Goal: Communication & Community: Ask a question

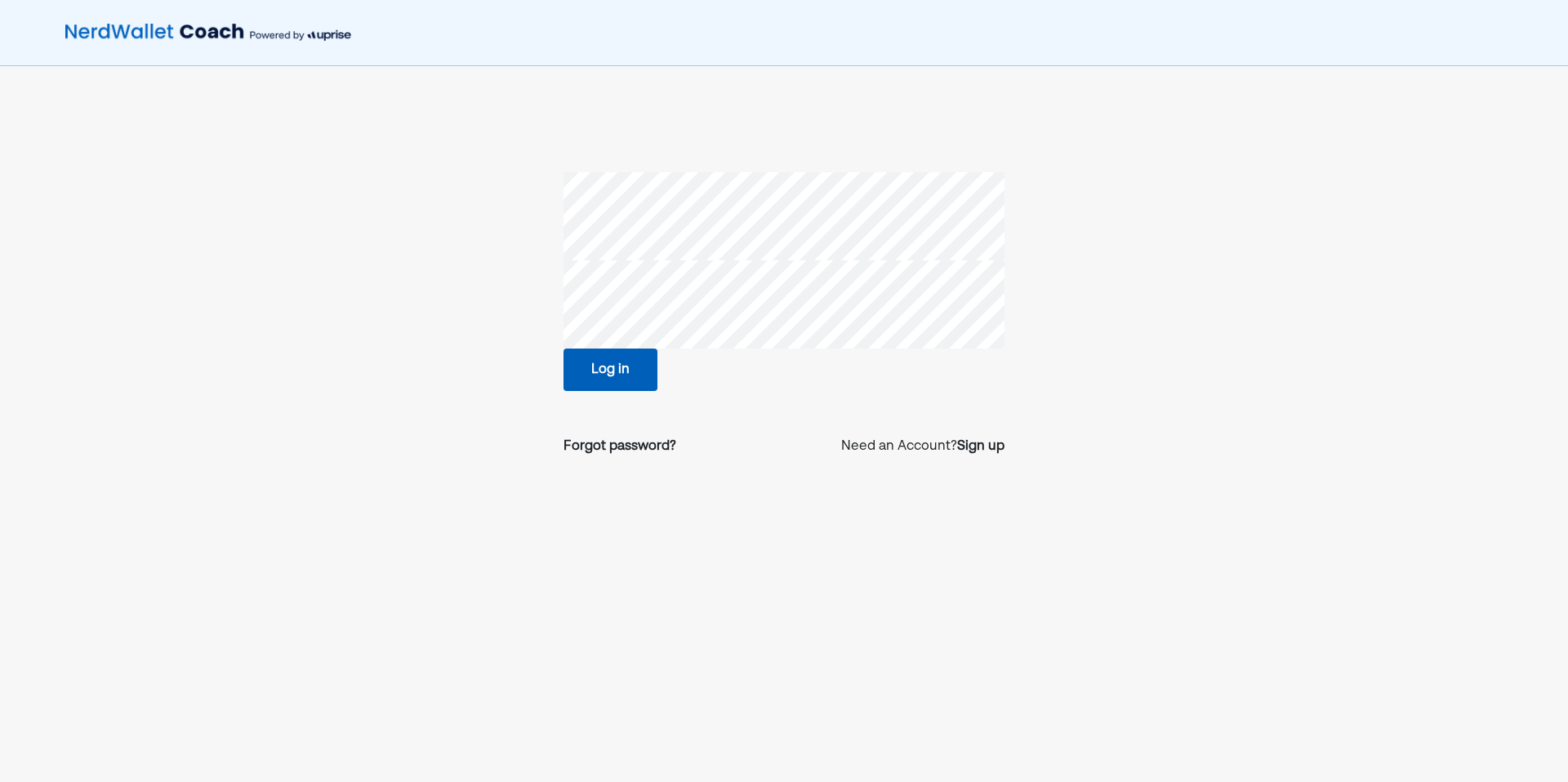
click at [639, 367] on button "Log in" at bounding box center [611, 370] width 94 height 42
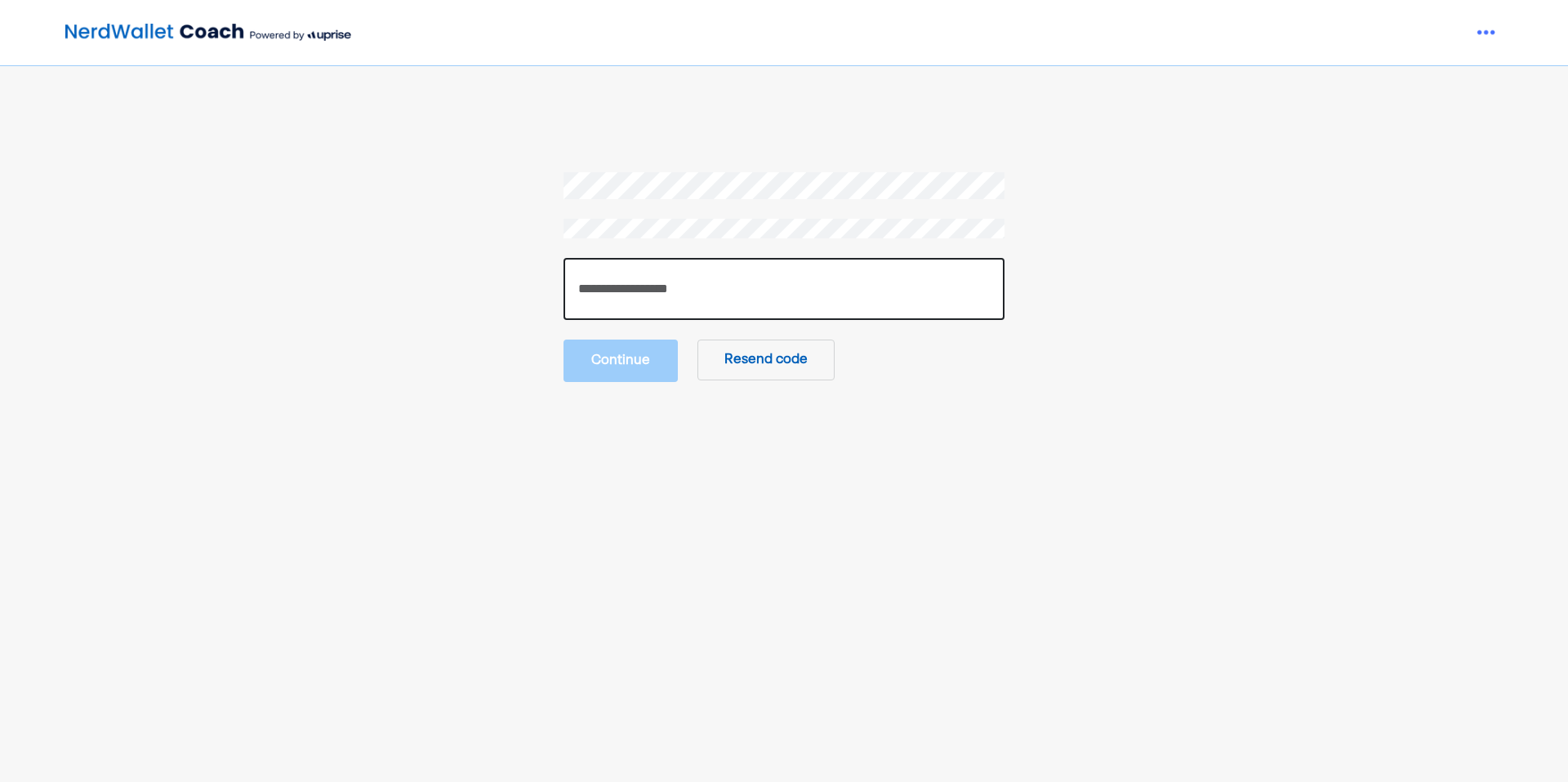
click at [727, 318] on input "number" at bounding box center [784, 289] width 441 height 62
paste input "******"
type input "******"
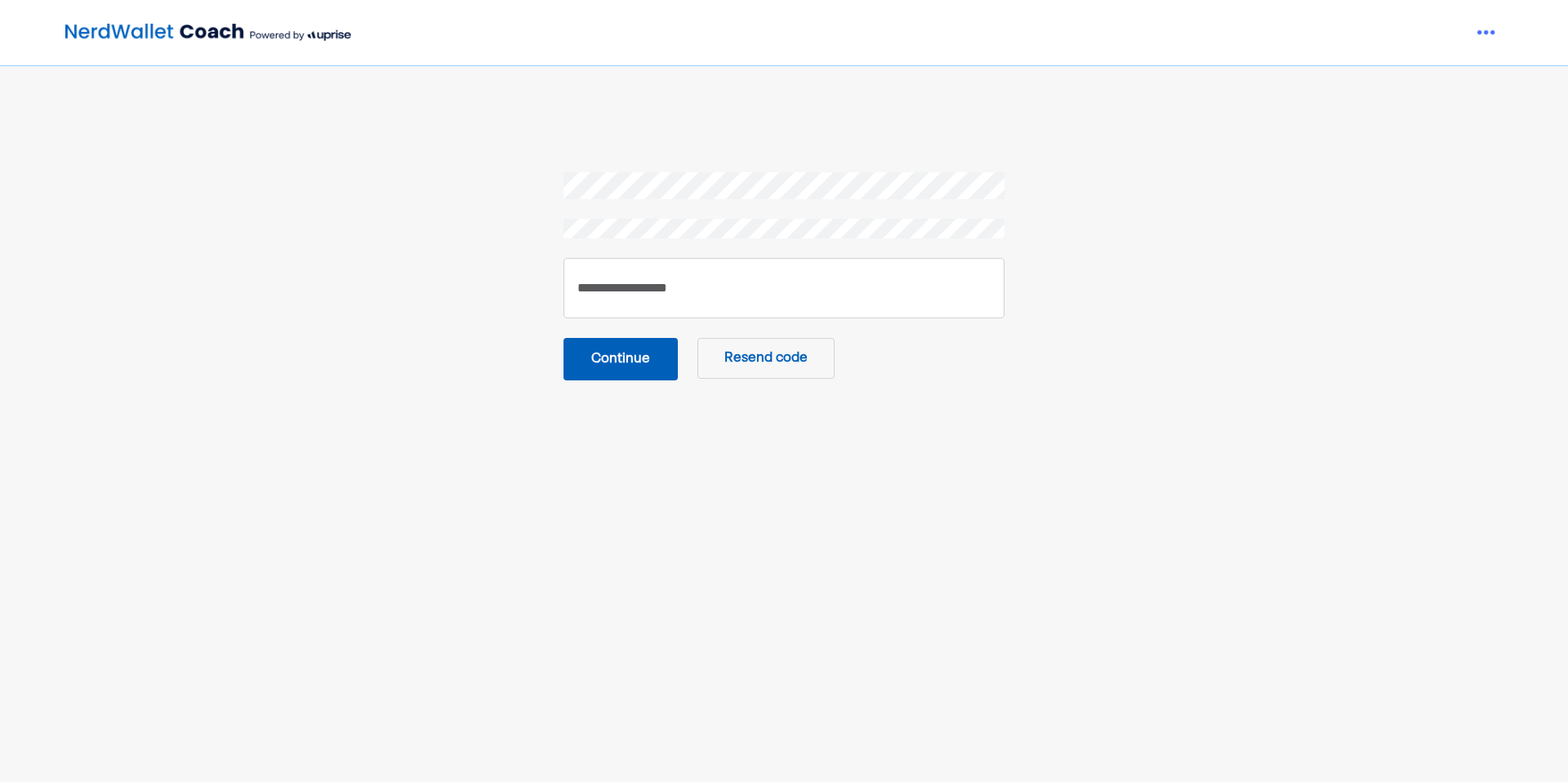
click at [641, 365] on button "Continue" at bounding box center [620, 359] width 115 height 42
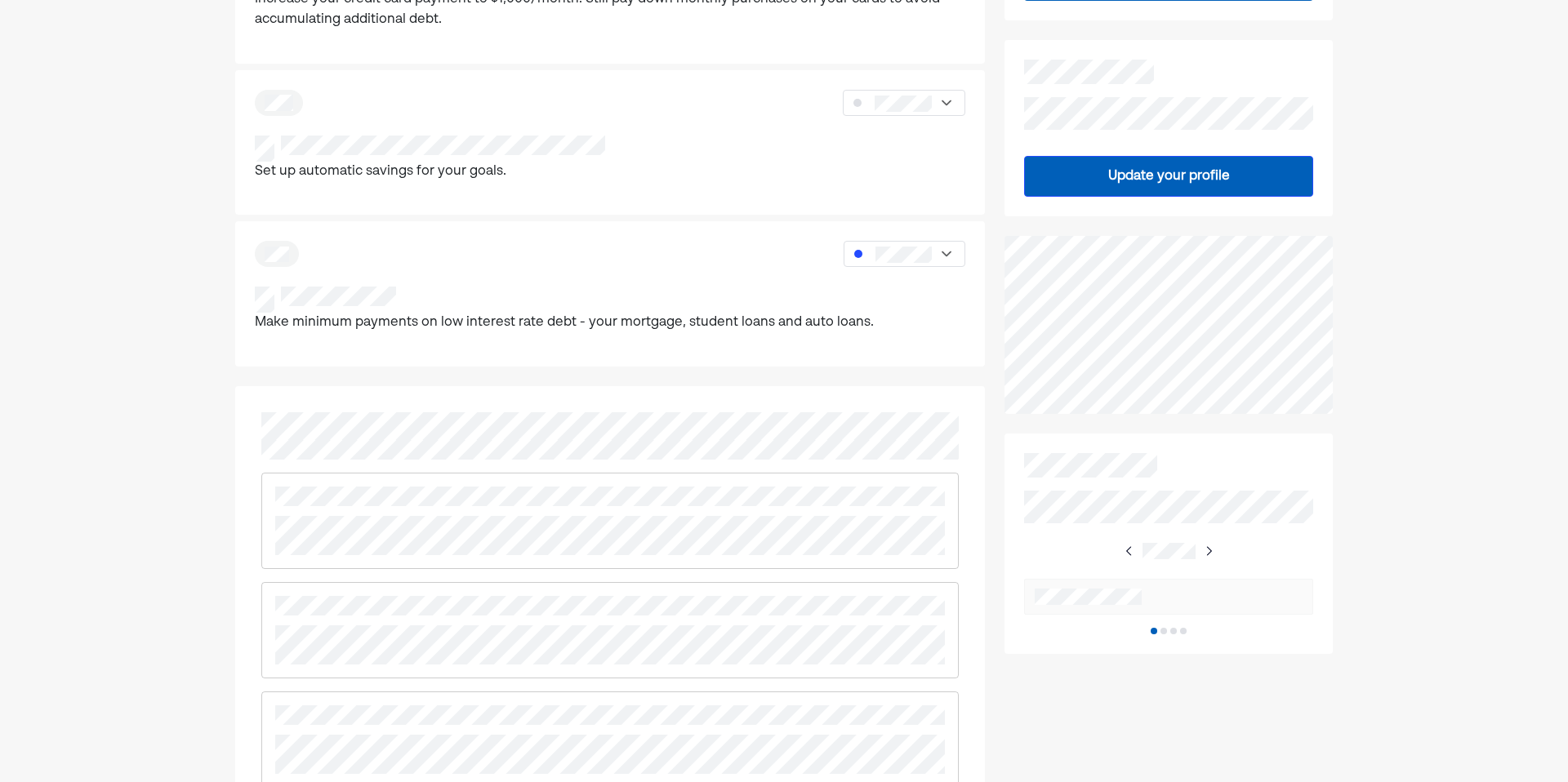
scroll to position [105, 0]
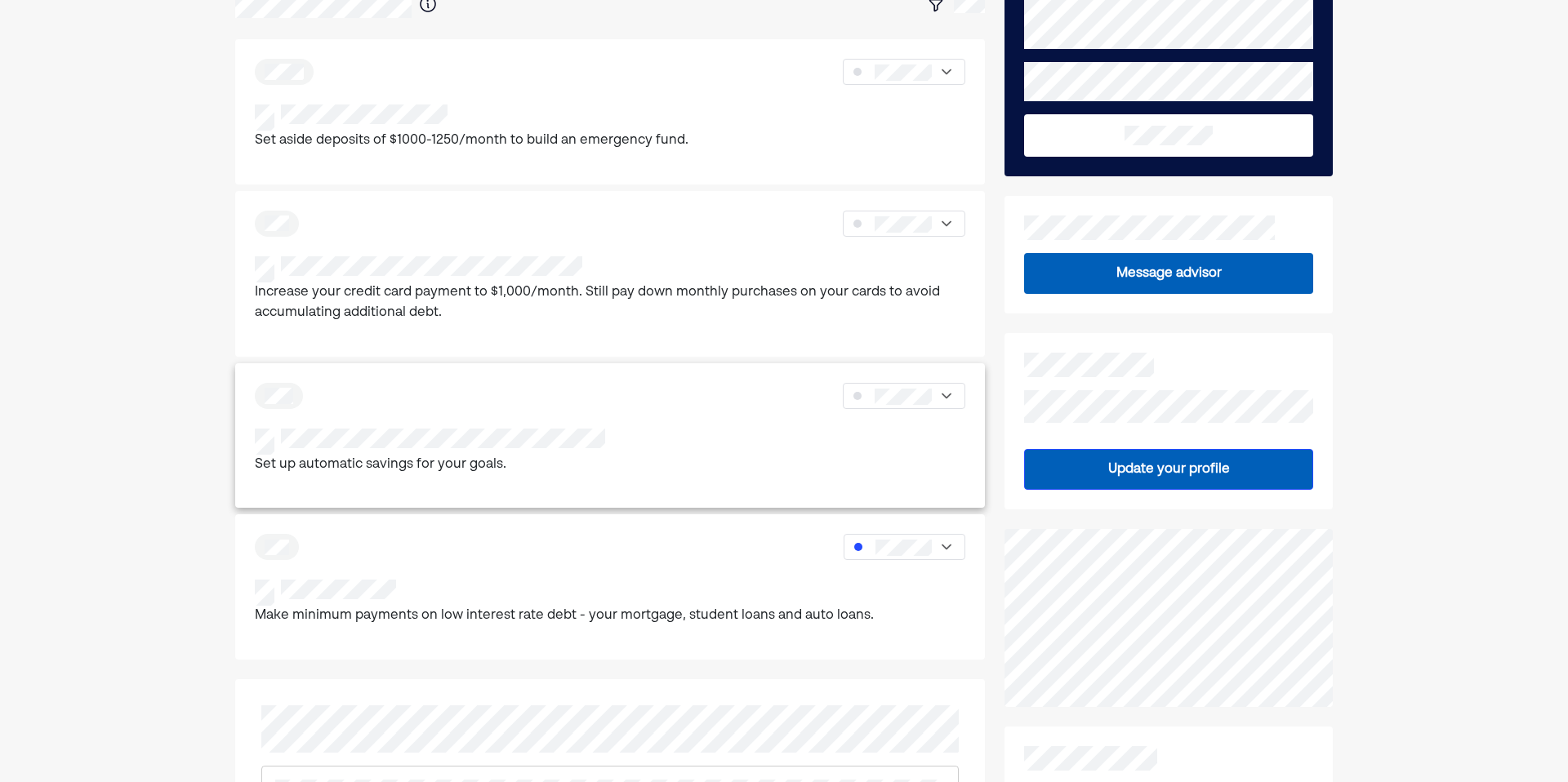
click at [660, 467] on div "Set up automatic savings for your goals." at bounding box center [611, 452] width 711 height 47
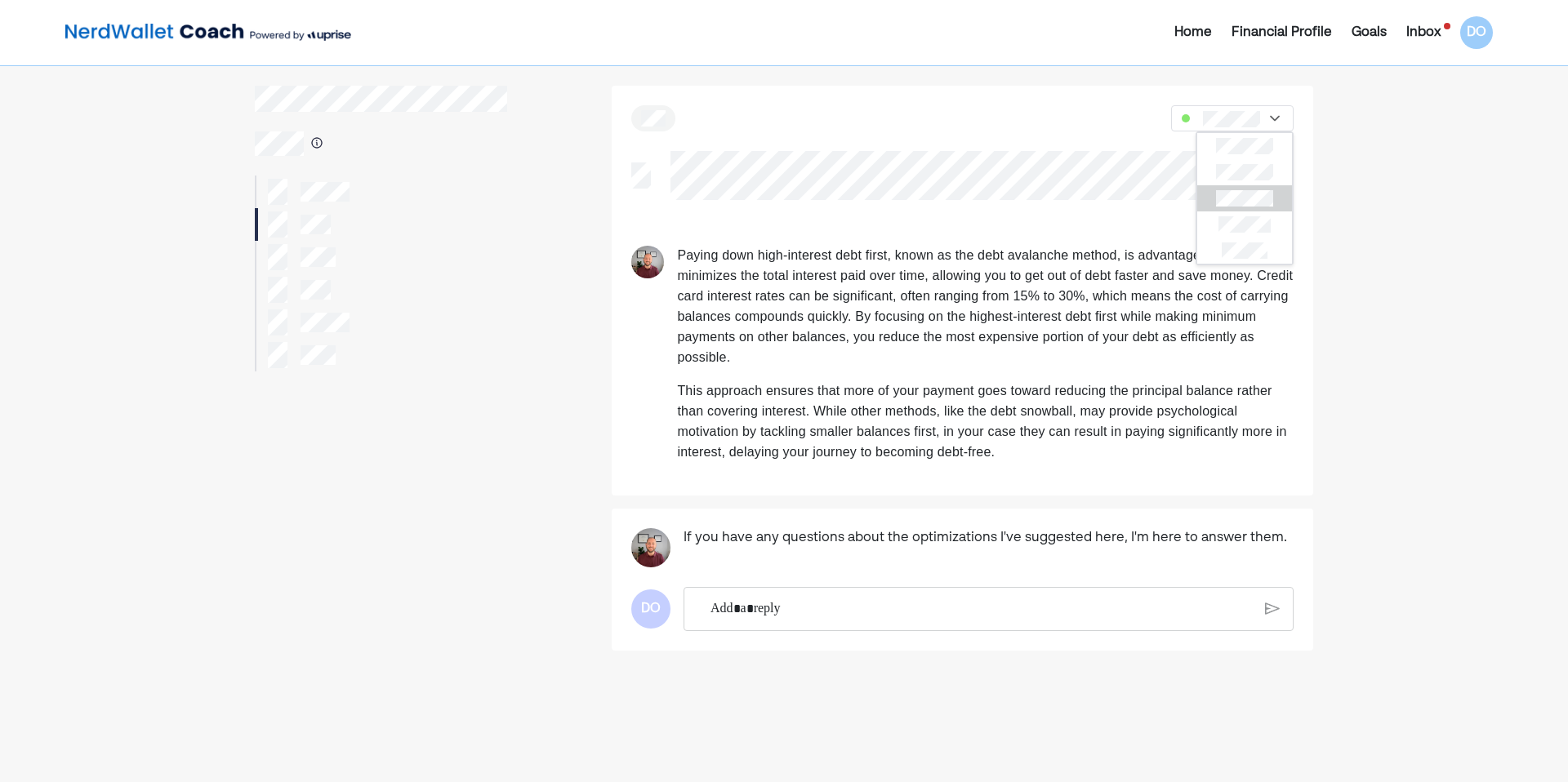
drag, startPoint x: 1407, startPoint y: 234, endPoint x: 1378, endPoint y: 255, distance: 35.8
click at [1408, 234] on div "Home Financial Profile Goals Inbox DO Paying down high-interest debt first, kno…" at bounding box center [784, 450] width 1568 height 900
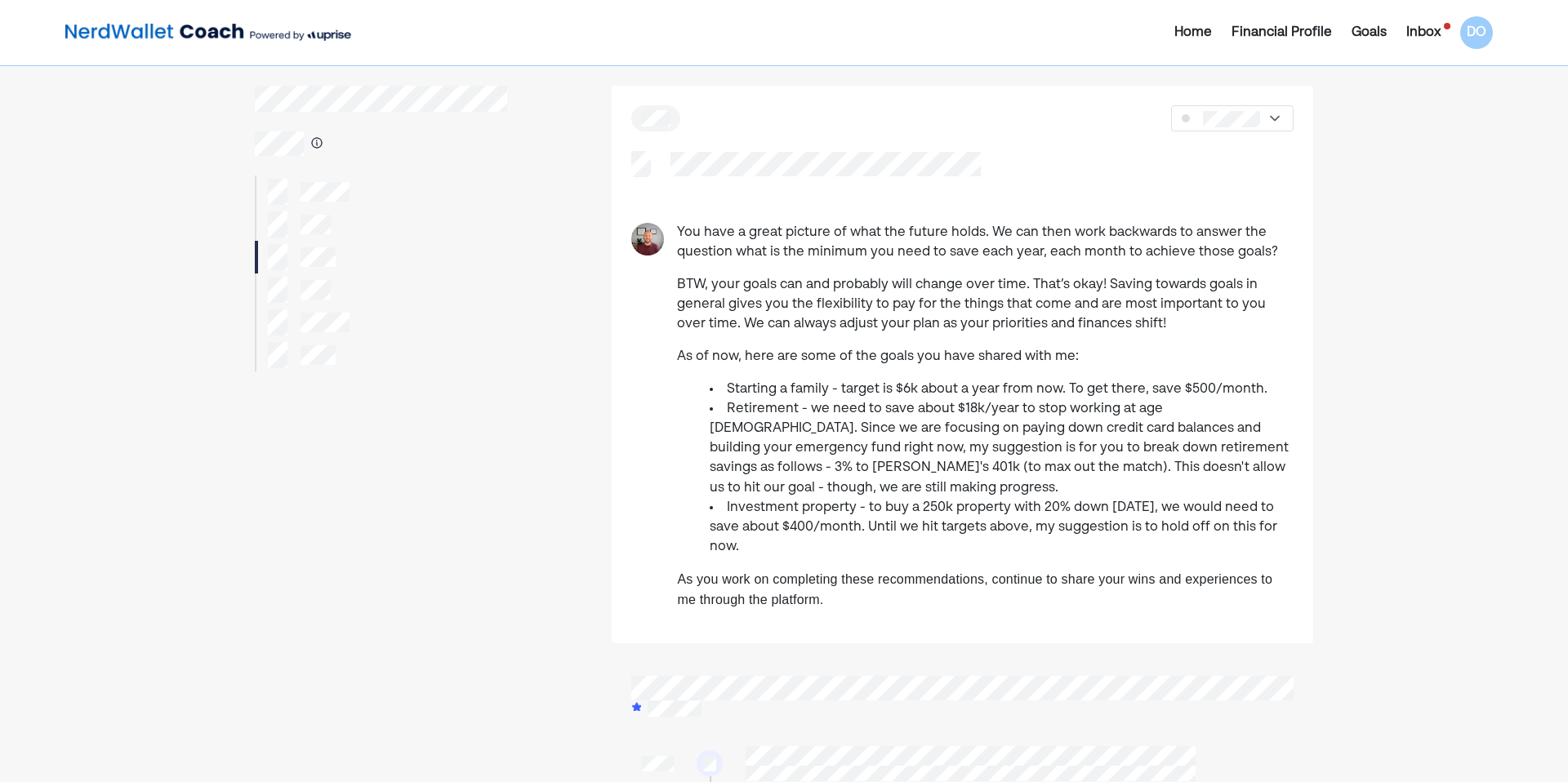
click at [333, 290] on div at bounding box center [381, 290] width 252 height 33
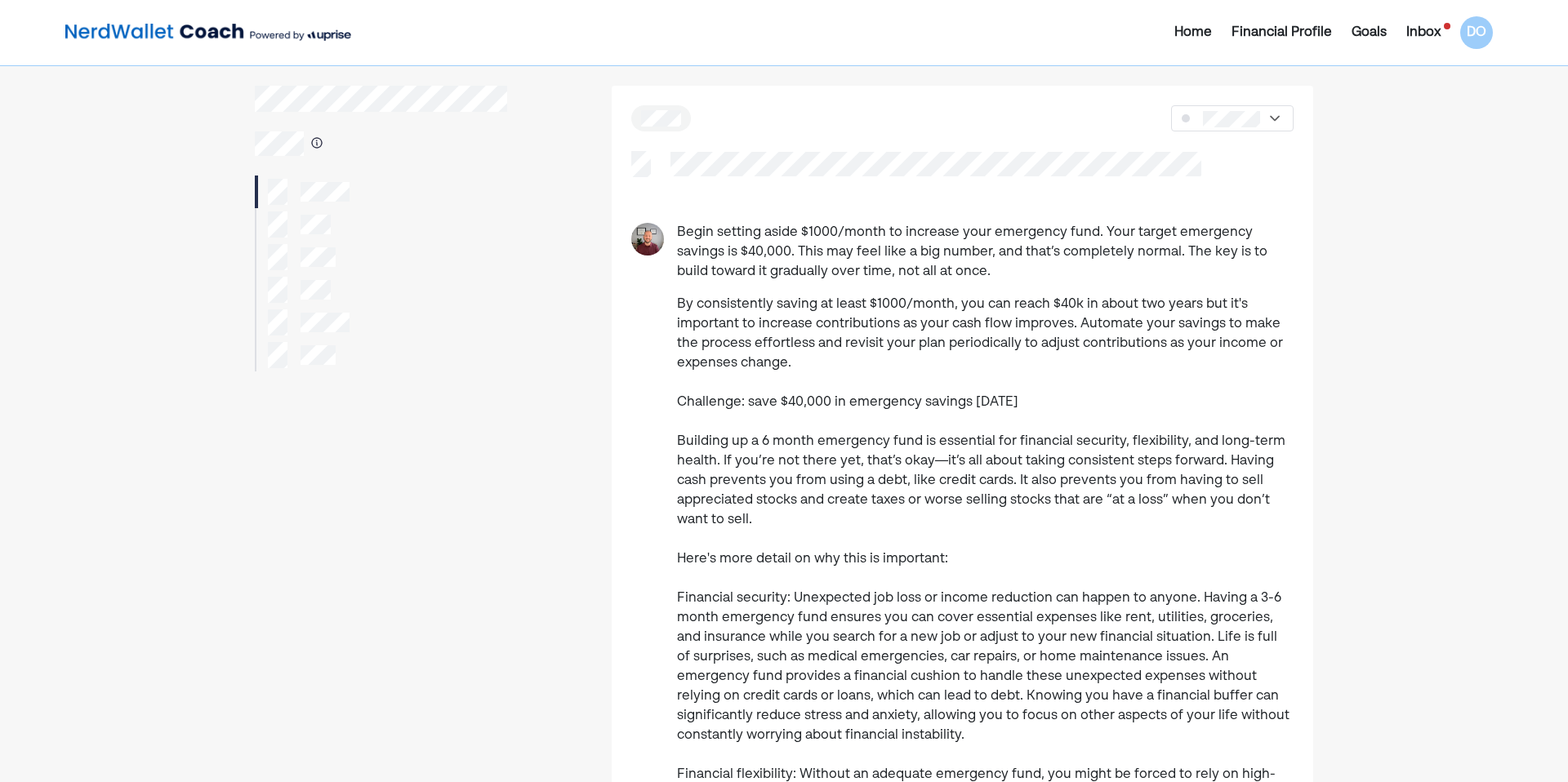
click at [314, 213] on div at bounding box center [299, 224] width 63 height 26
click at [1194, 31] on div "Home" at bounding box center [1192, 33] width 38 height 19
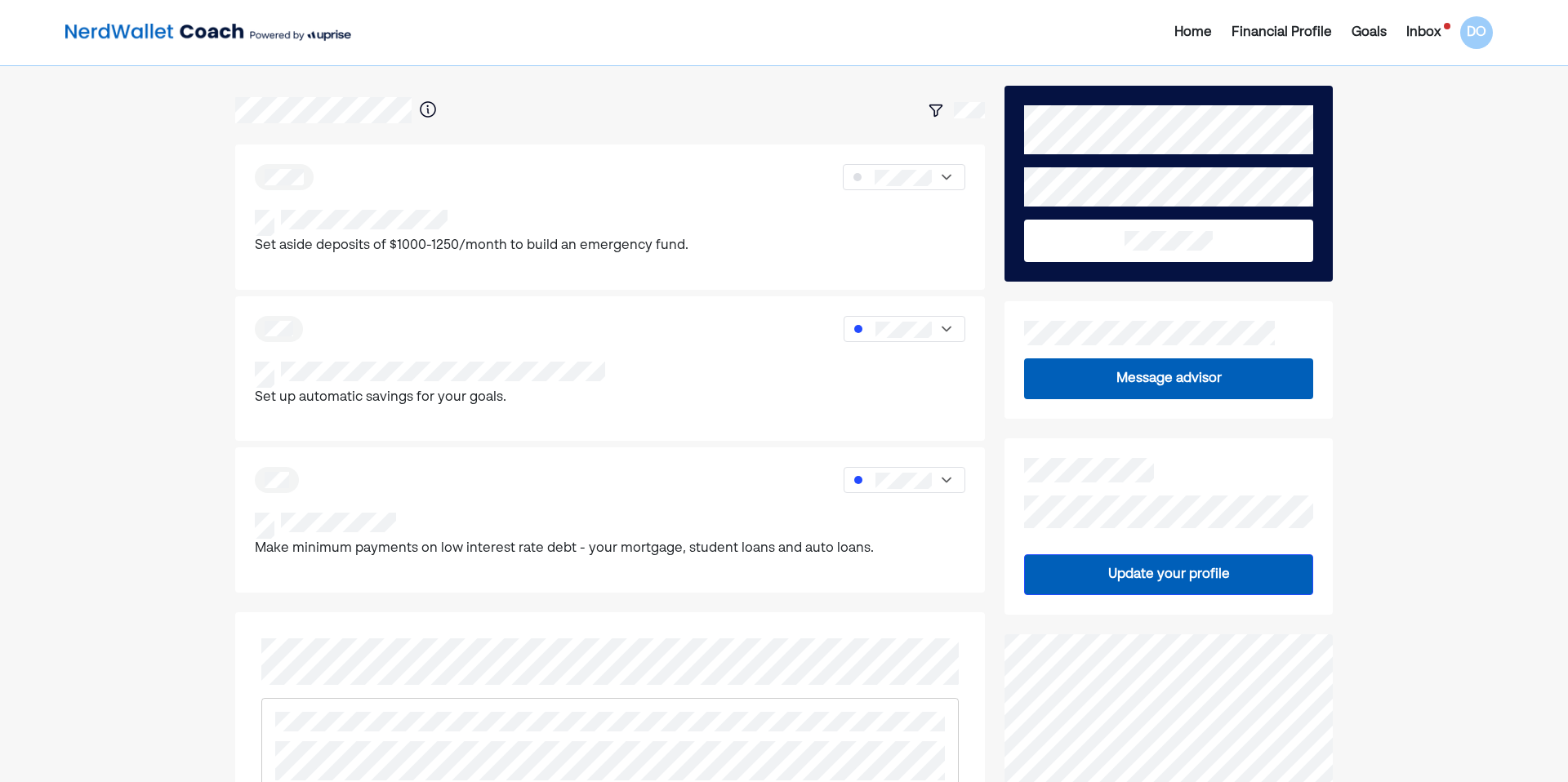
click at [1419, 21] on div "Home Financial Profile Goals Inbox DO" at bounding box center [1265, 33] width 475 height 33
click at [1425, 24] on div "Inbox" at bounding box center [1424, 33] width 35 height 19
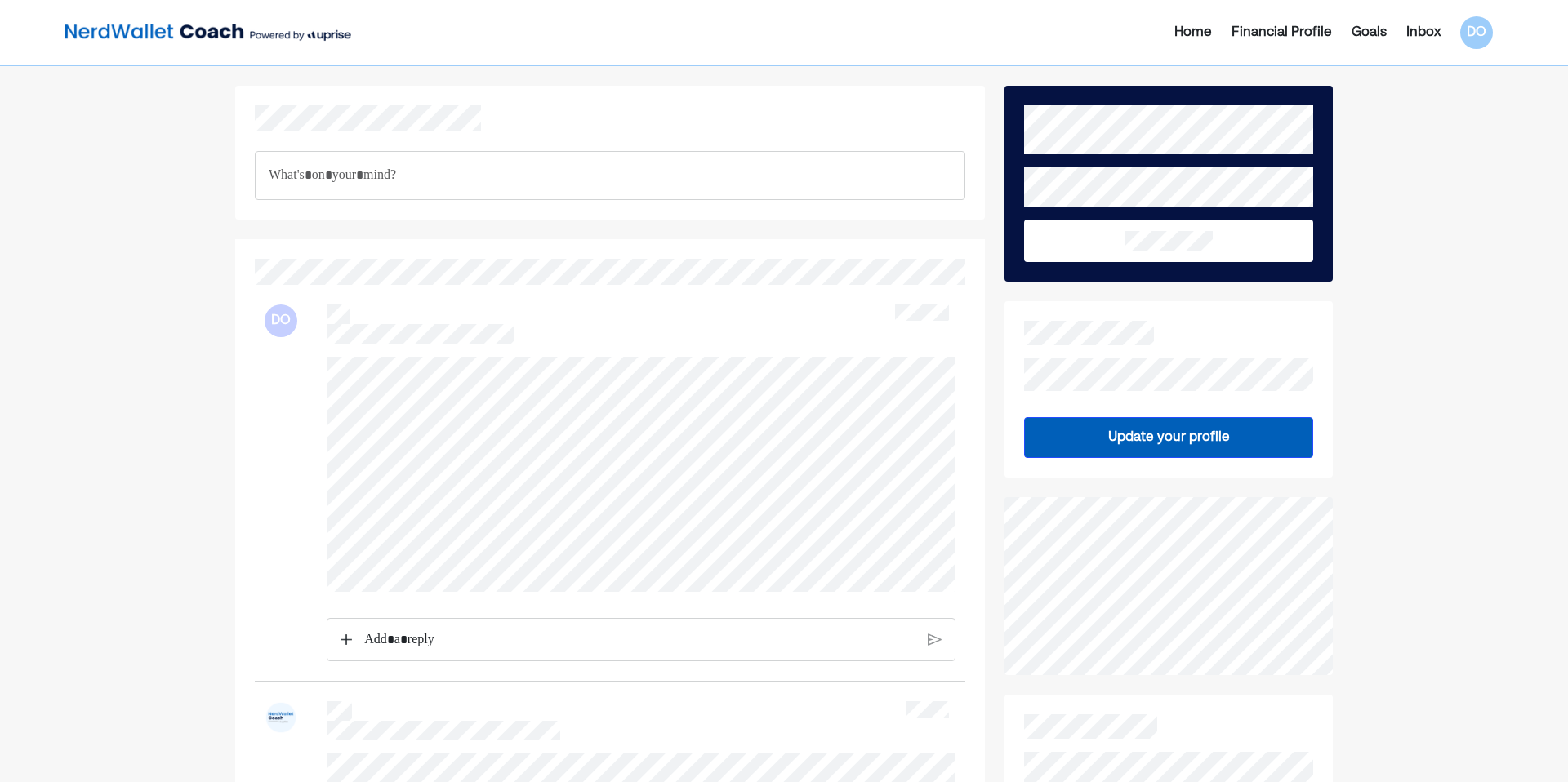
click at [1189, 31] on div "Home" at bounding box center [1192, 33] width 38 height 19
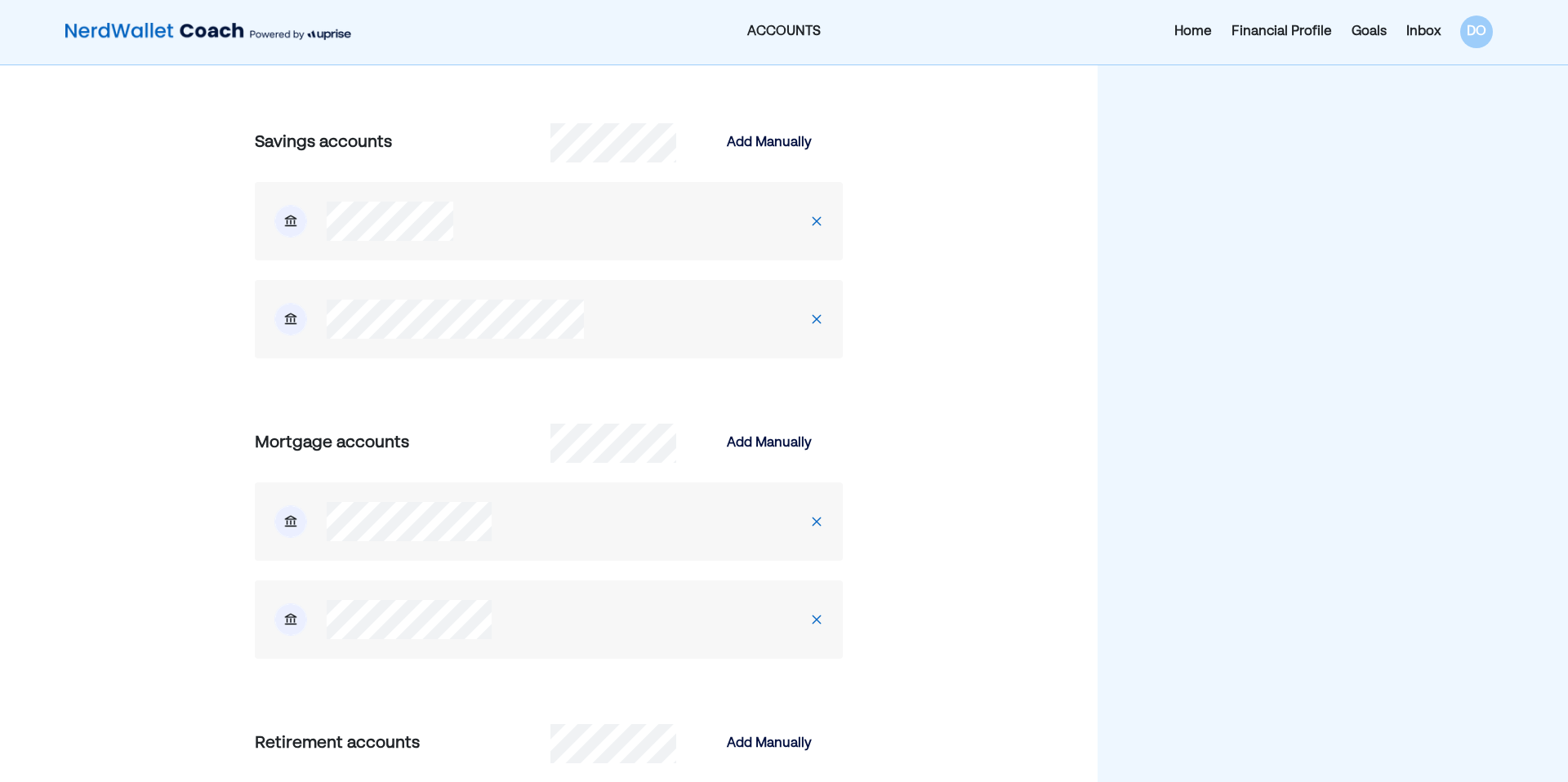
scroll to position [1265, 0]
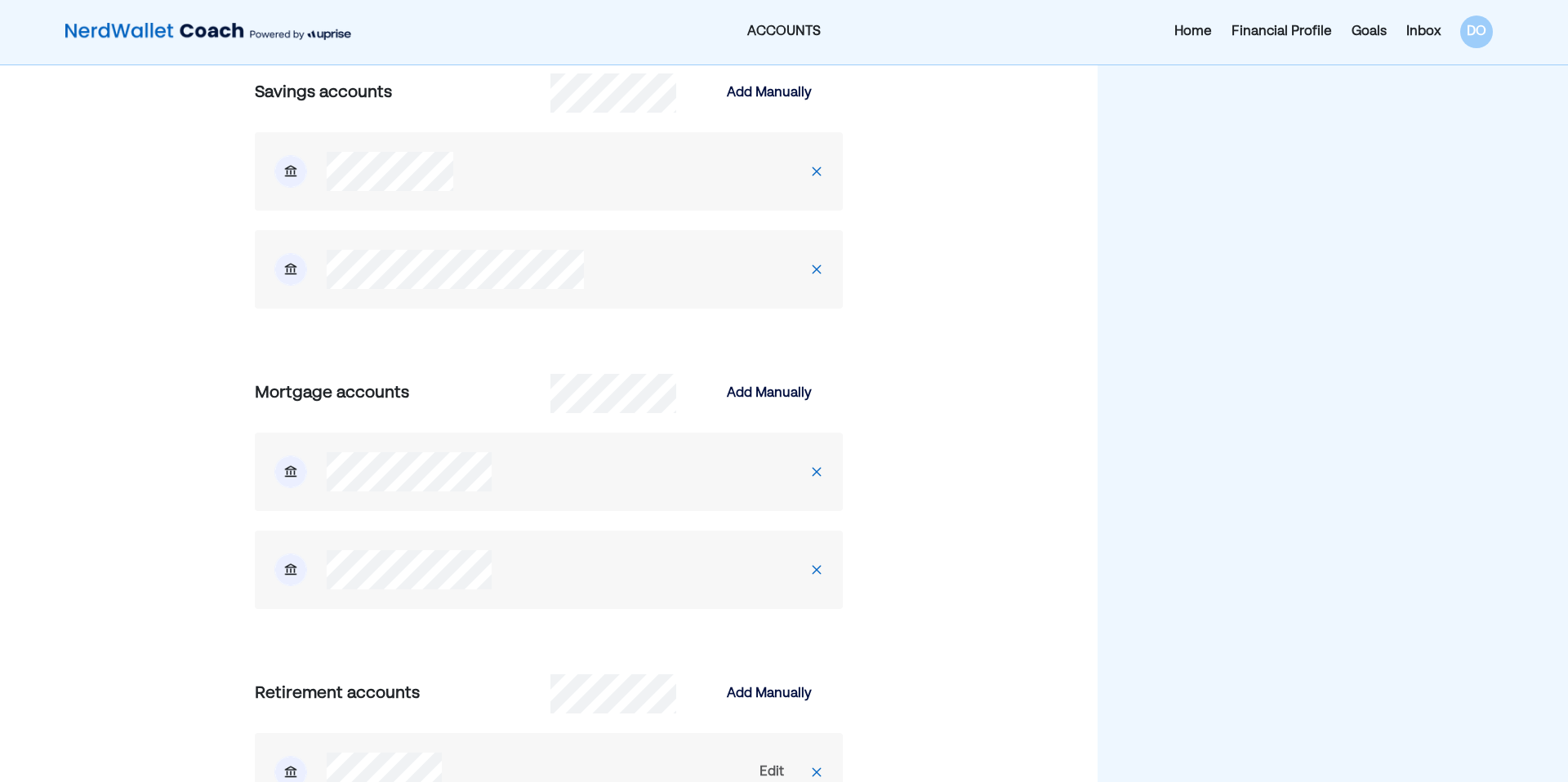
click at [819, 571] on img at bounding box center [817, 570] width 13 height 13
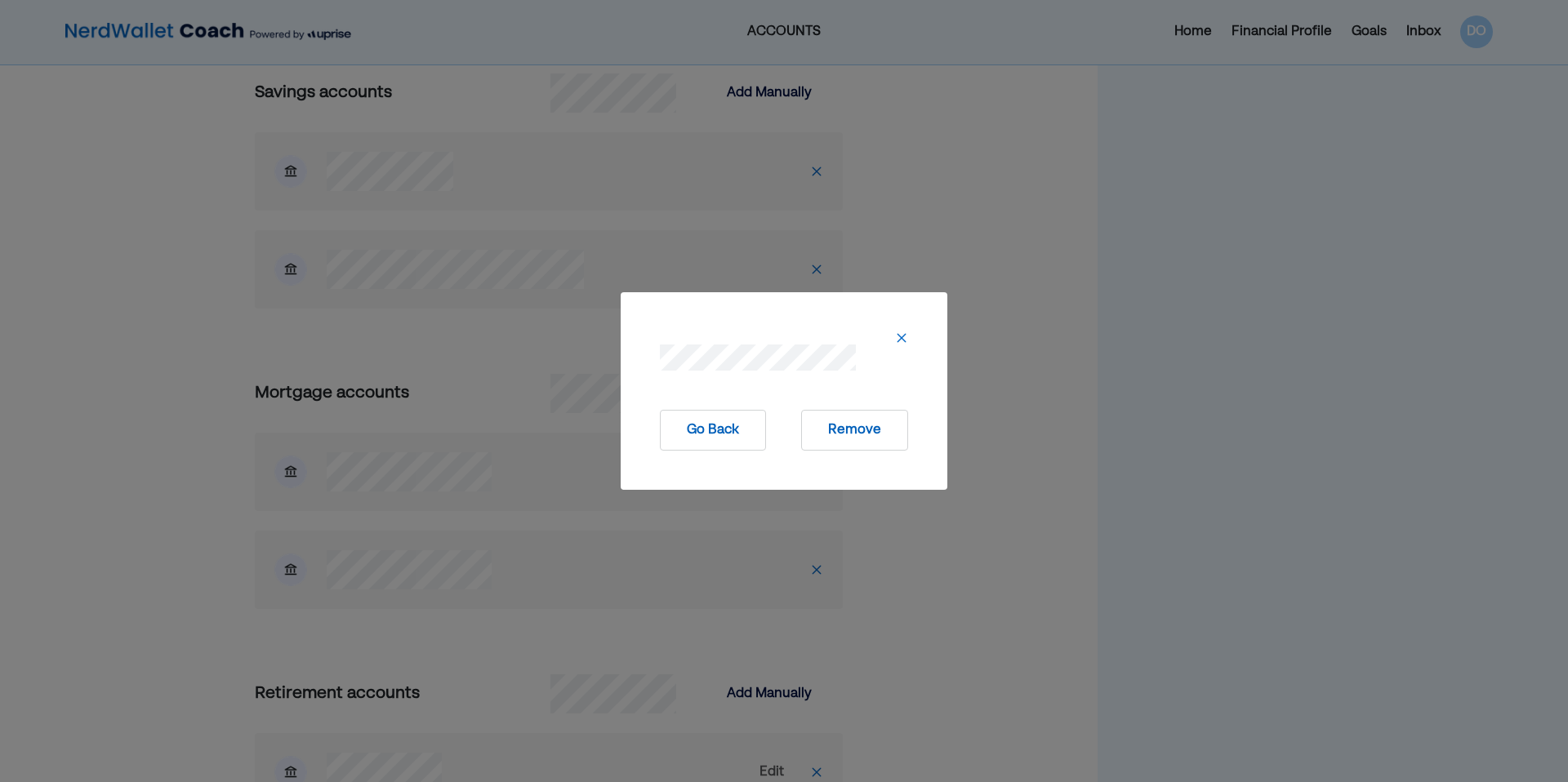
click at [847, 428] on button "Remove" at bounding box center [854, 430] width 107 height 40
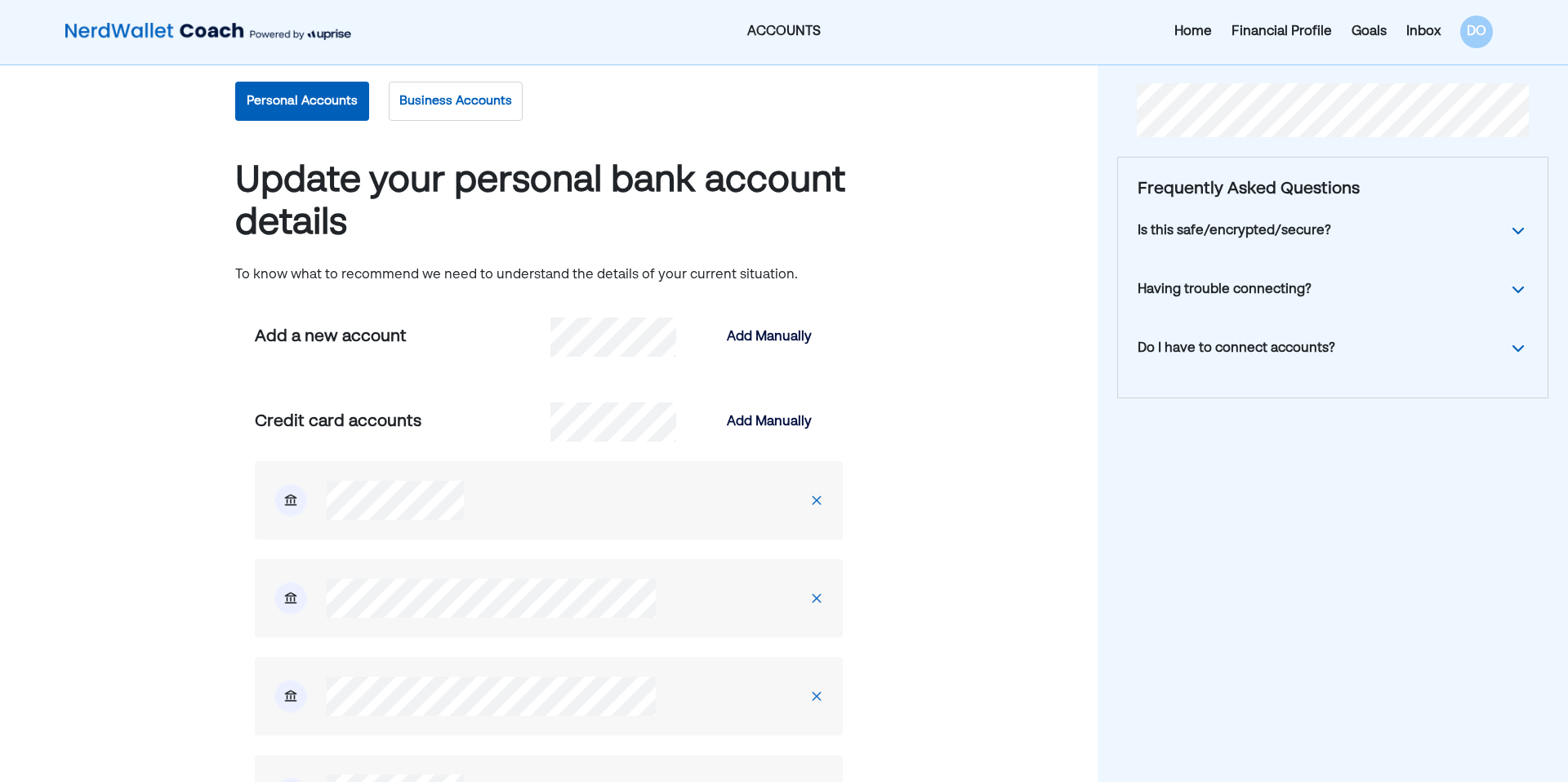
scroll to position [0, 0]
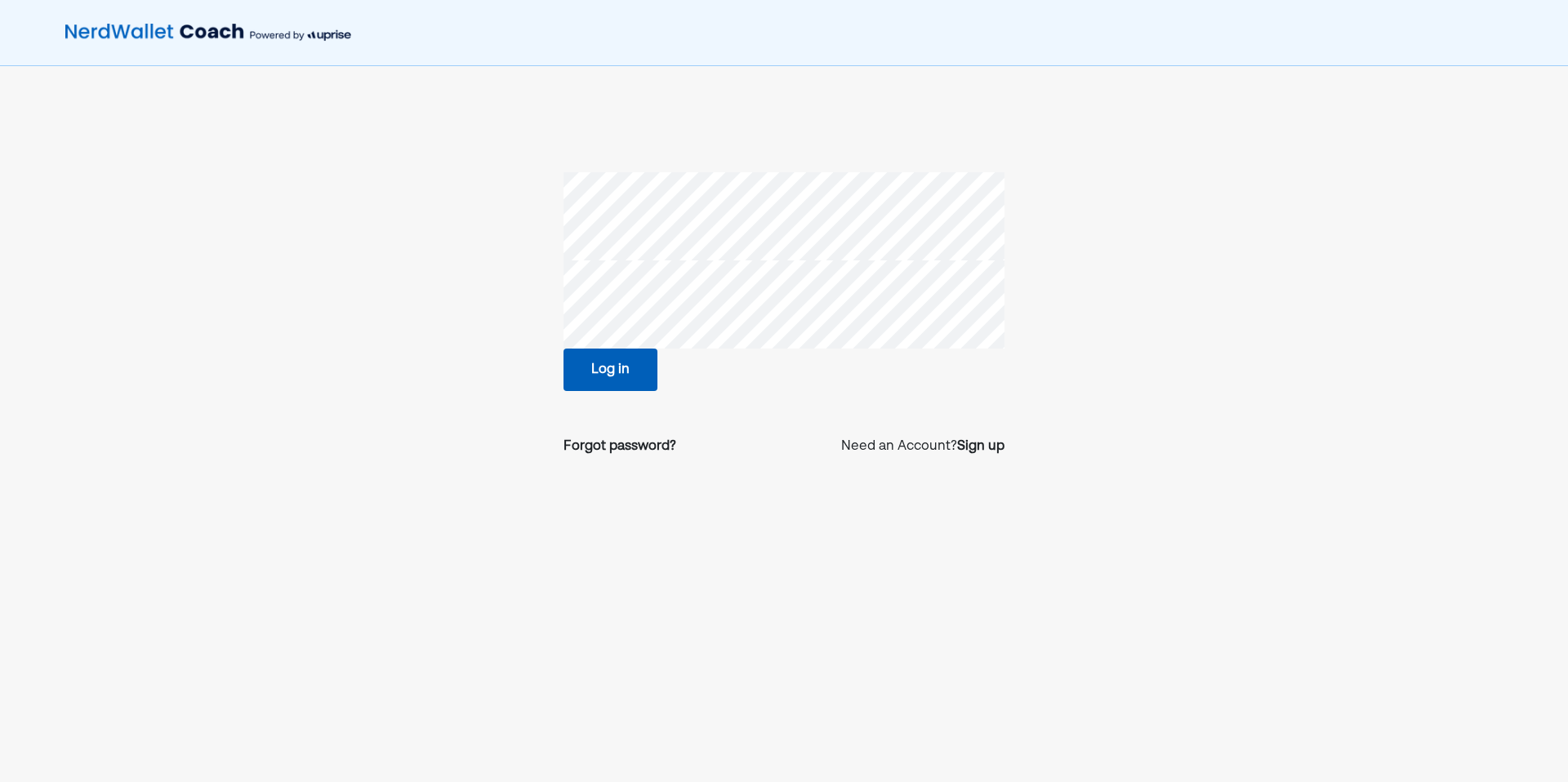
click at [610, 359] on button "Log in" at bounding box center [611, 370] width 94 height 42
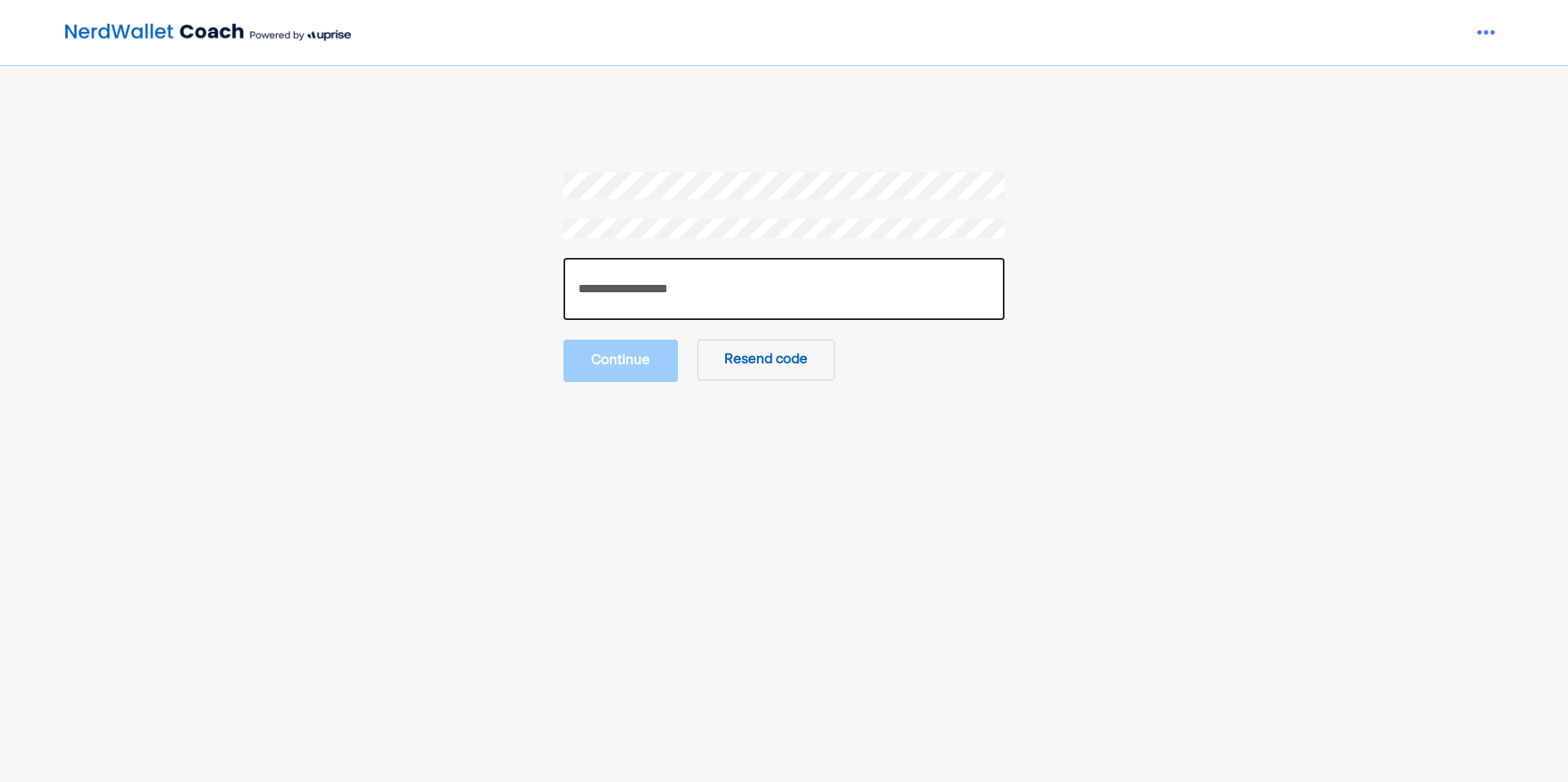
click at [668, 282] on input "number" at bounding box center [784, 289] width 441 height 62
paste input "******"
type input "******"
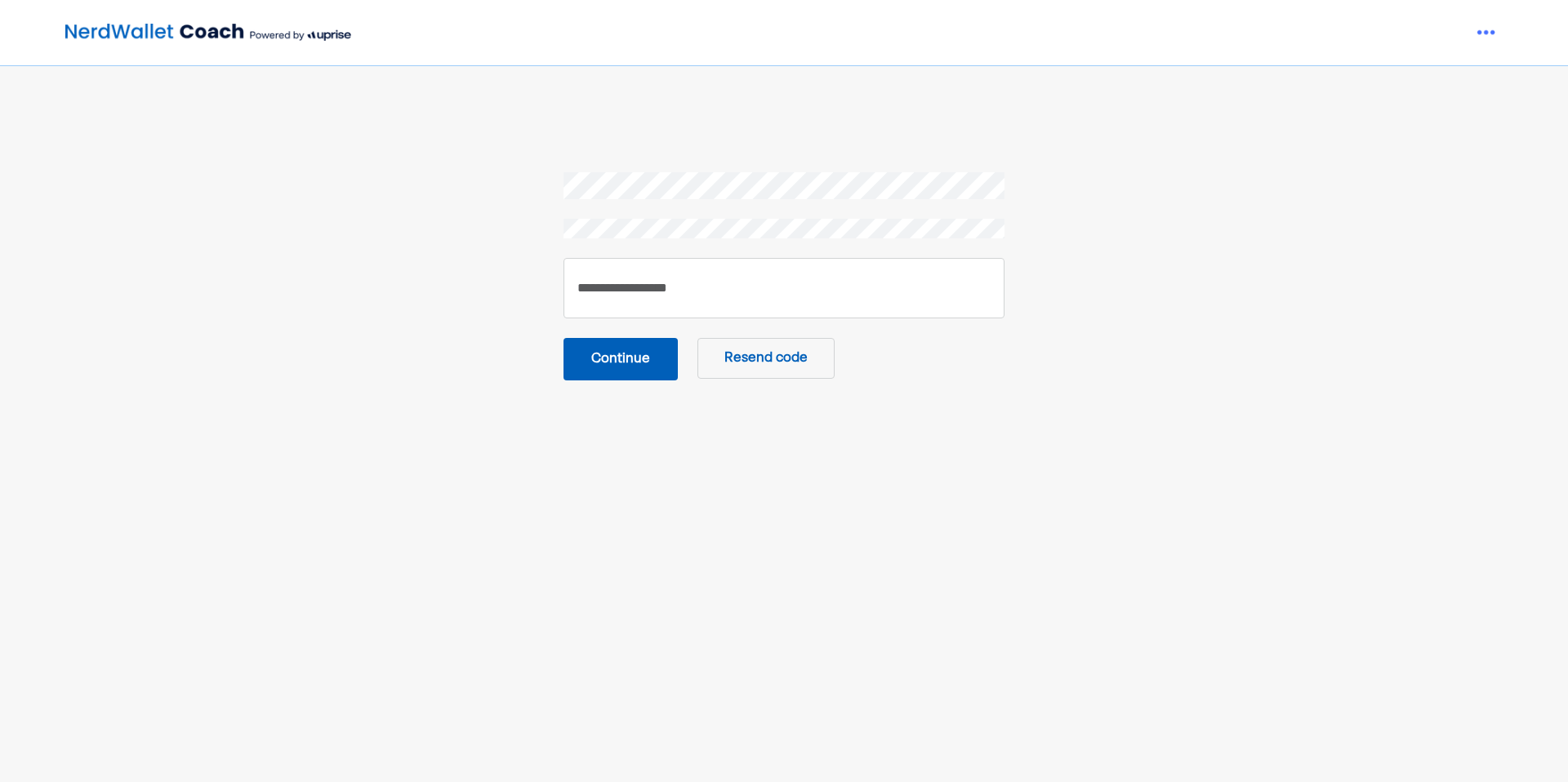
click at [651, 373] on button "Continue" at bounding box center [620, 359] width 115 height 42
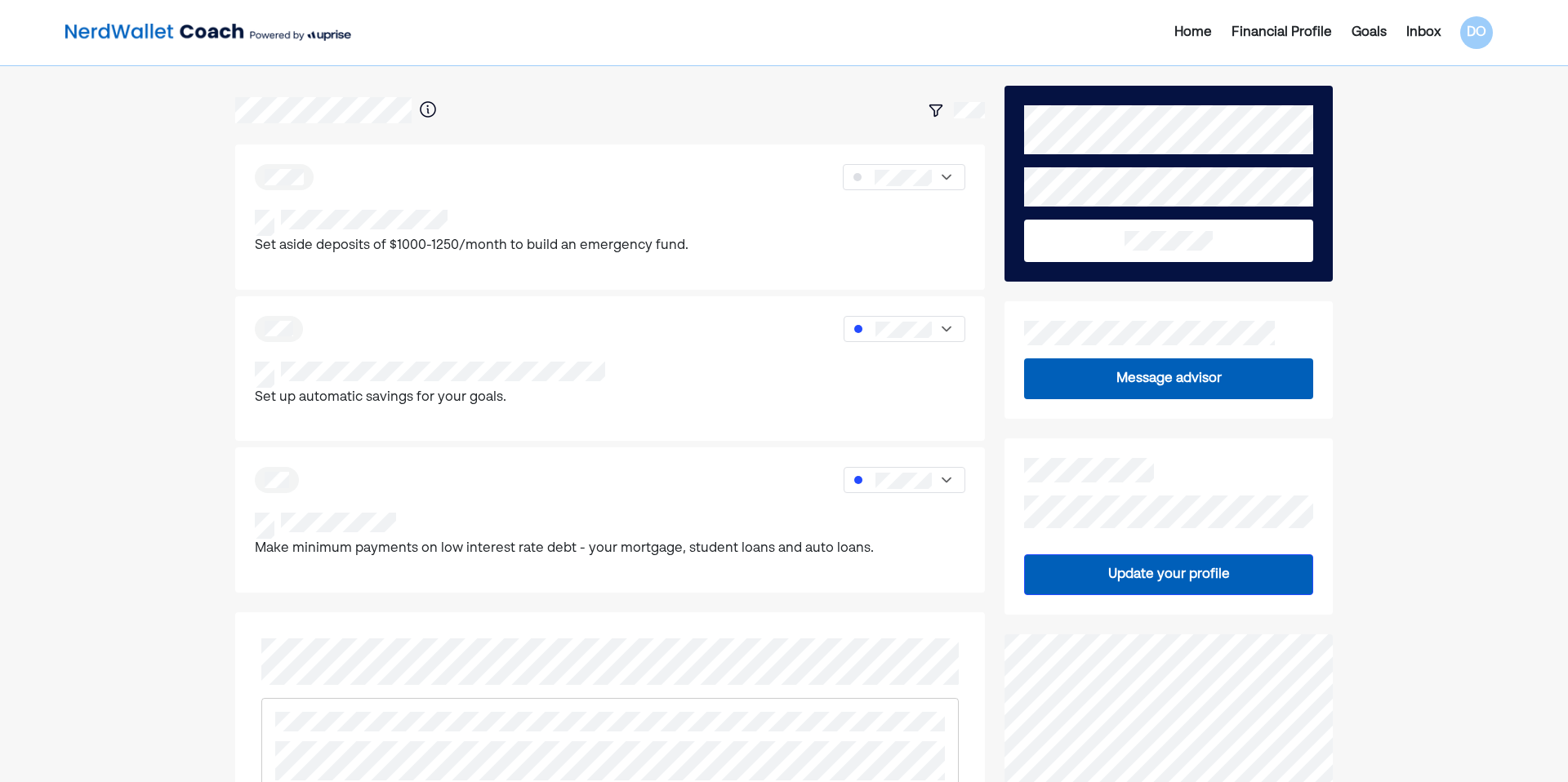
click at [1264, 384] on button "Message advisor" at bounding box center [1168, 378] width 289 height 40
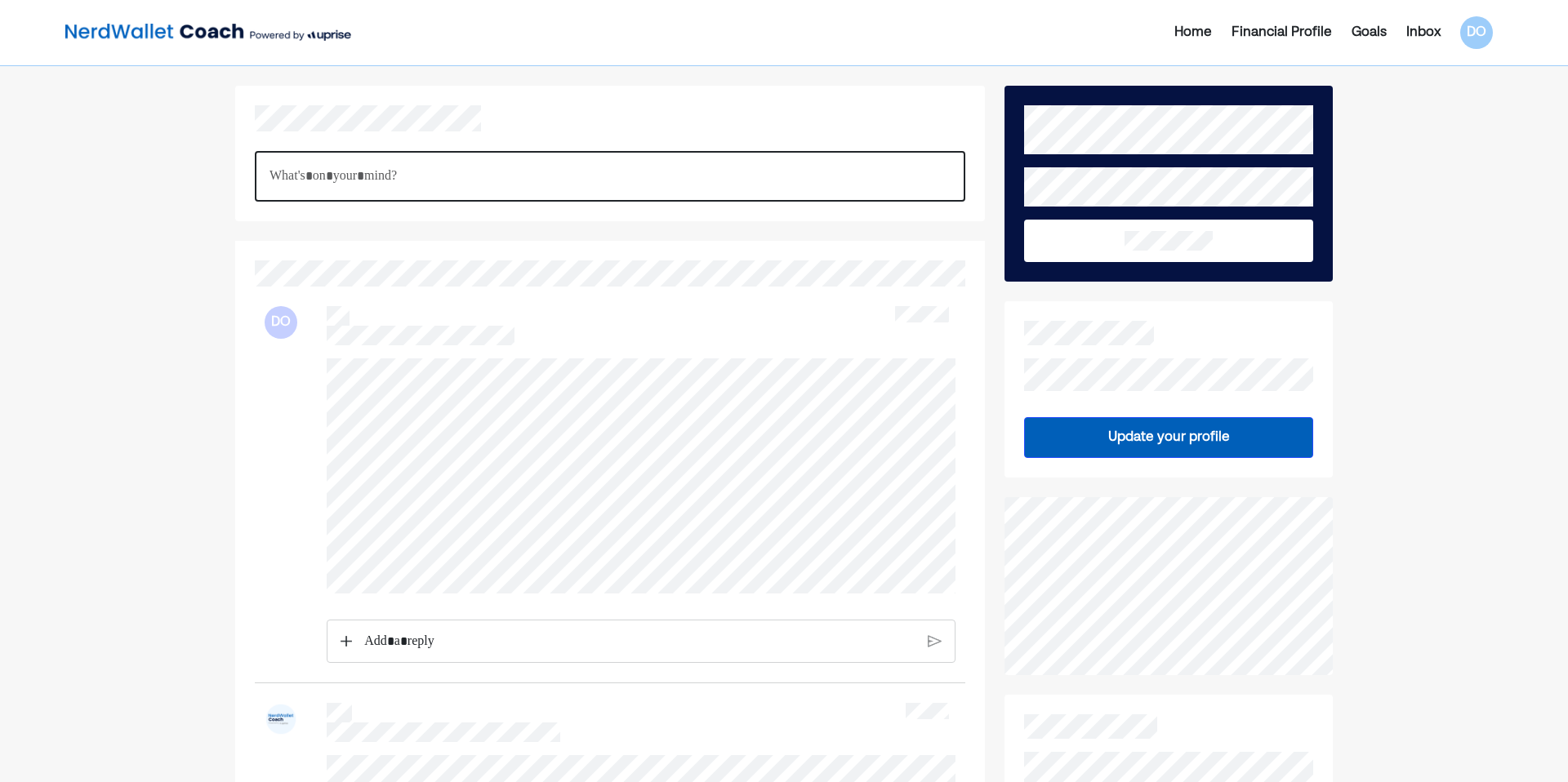
click at [452, 194] on div "Rich Text Editor. Editing area: main" at bounding box center [611, 176] width 711 height 51
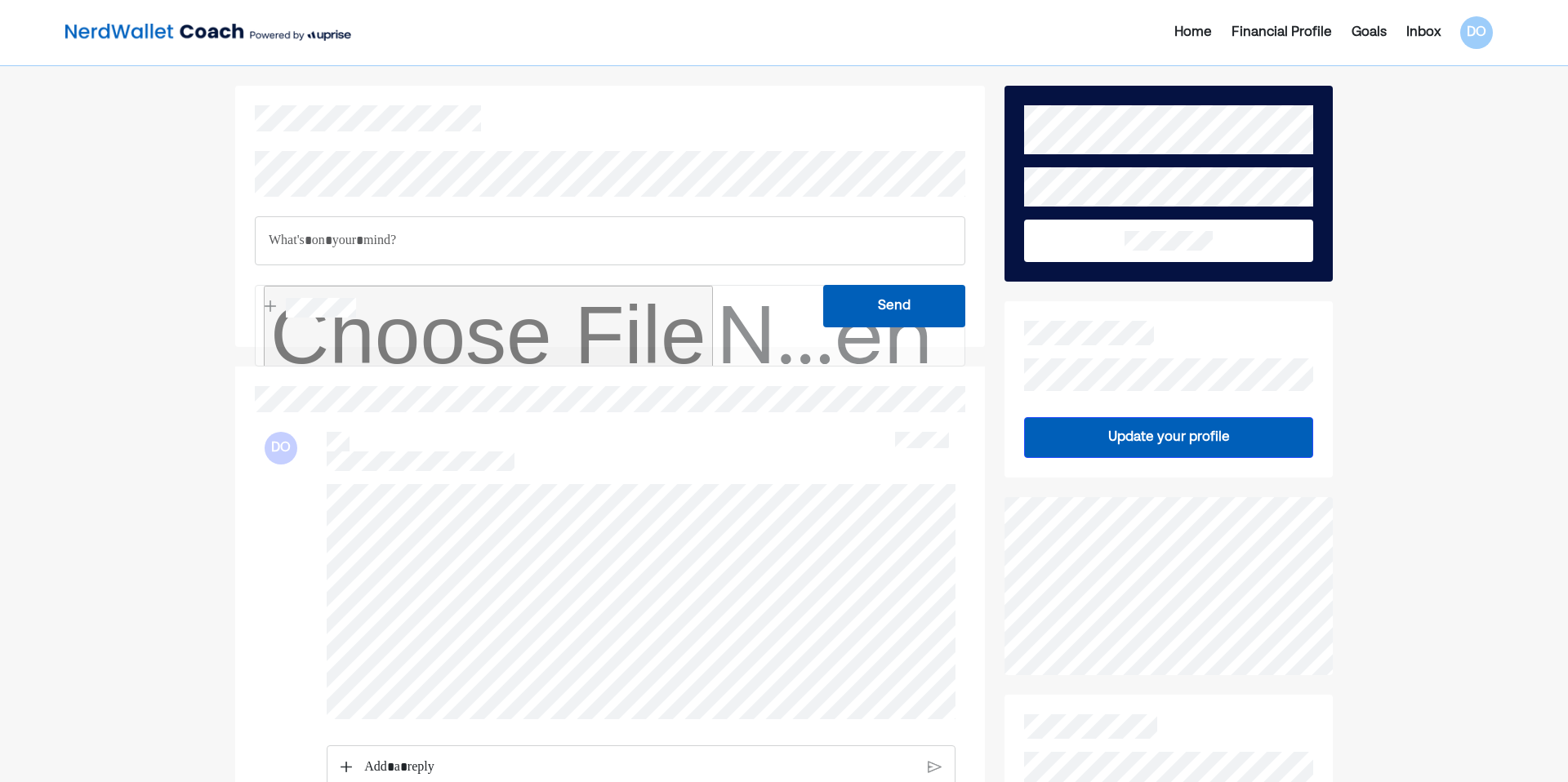
click at [388, 256] on div "Rich Text Editor. Editing area: main" at bounding box center [611, 241] width 711 height 49
